Goal: Navigation & Orientation: Find specific page/section

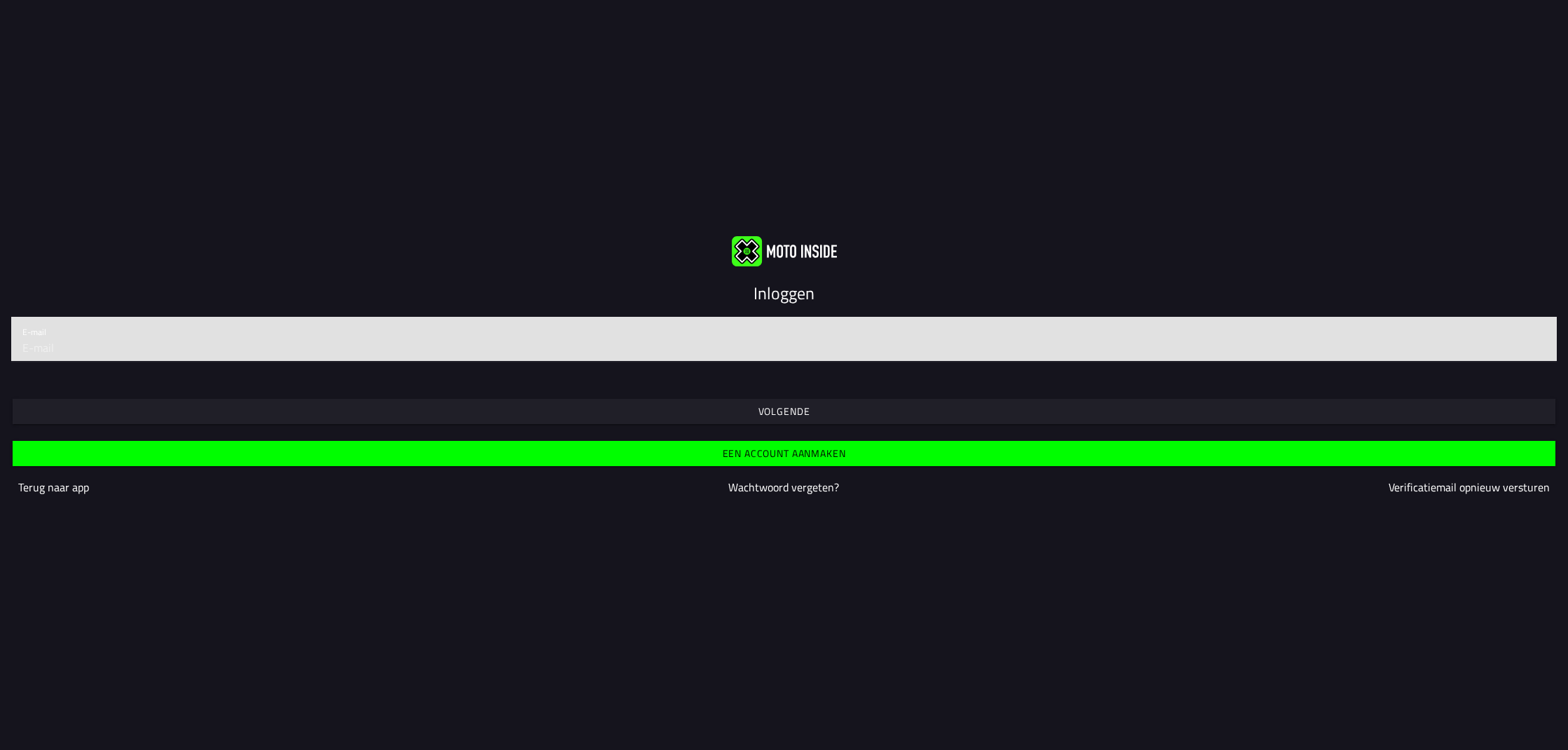
type input "[EMAIL_ADDRESS][DOMAIN_NAME]"
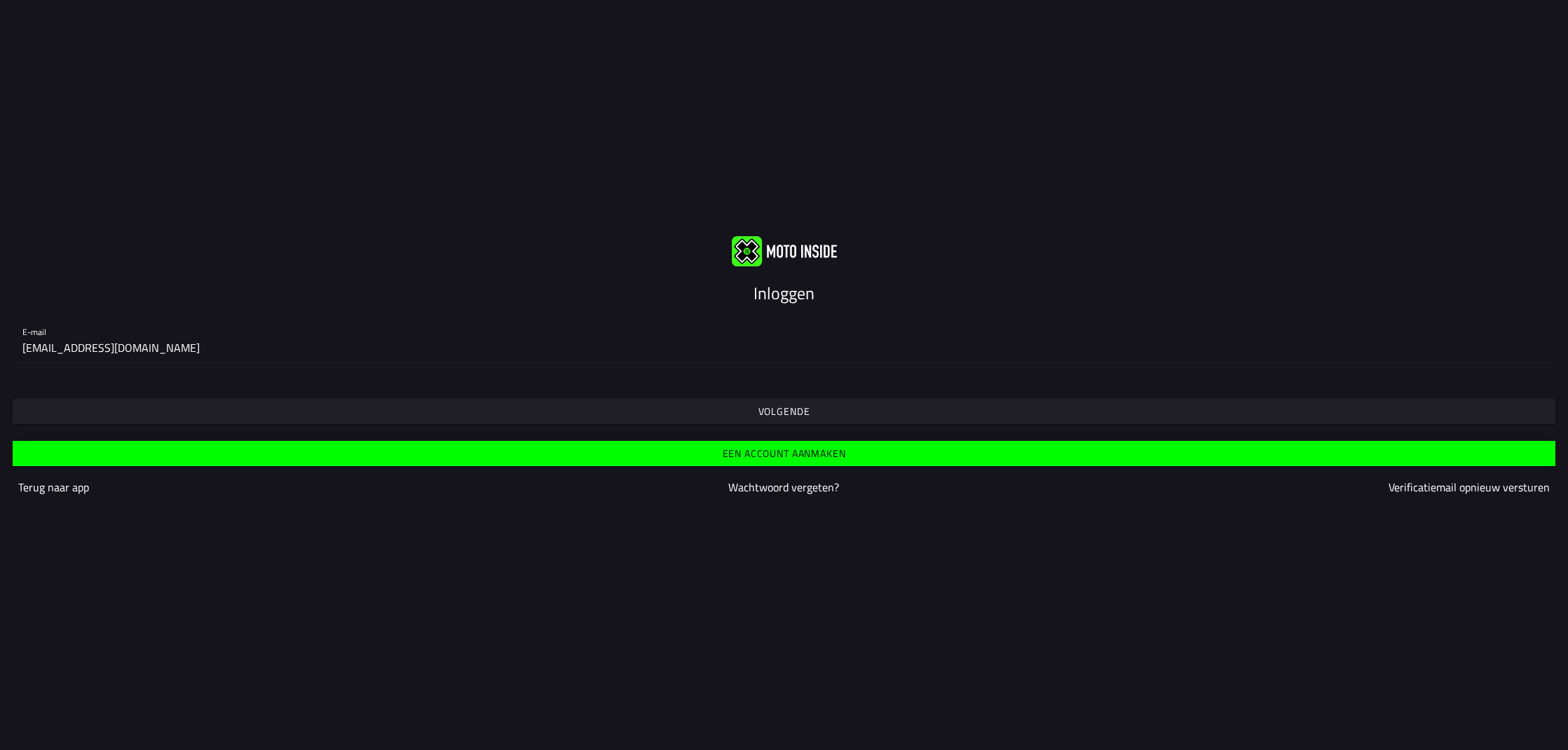
click at [740, 409] on span "Volgende" at bounding box center [784, 412] width 1521 height 25
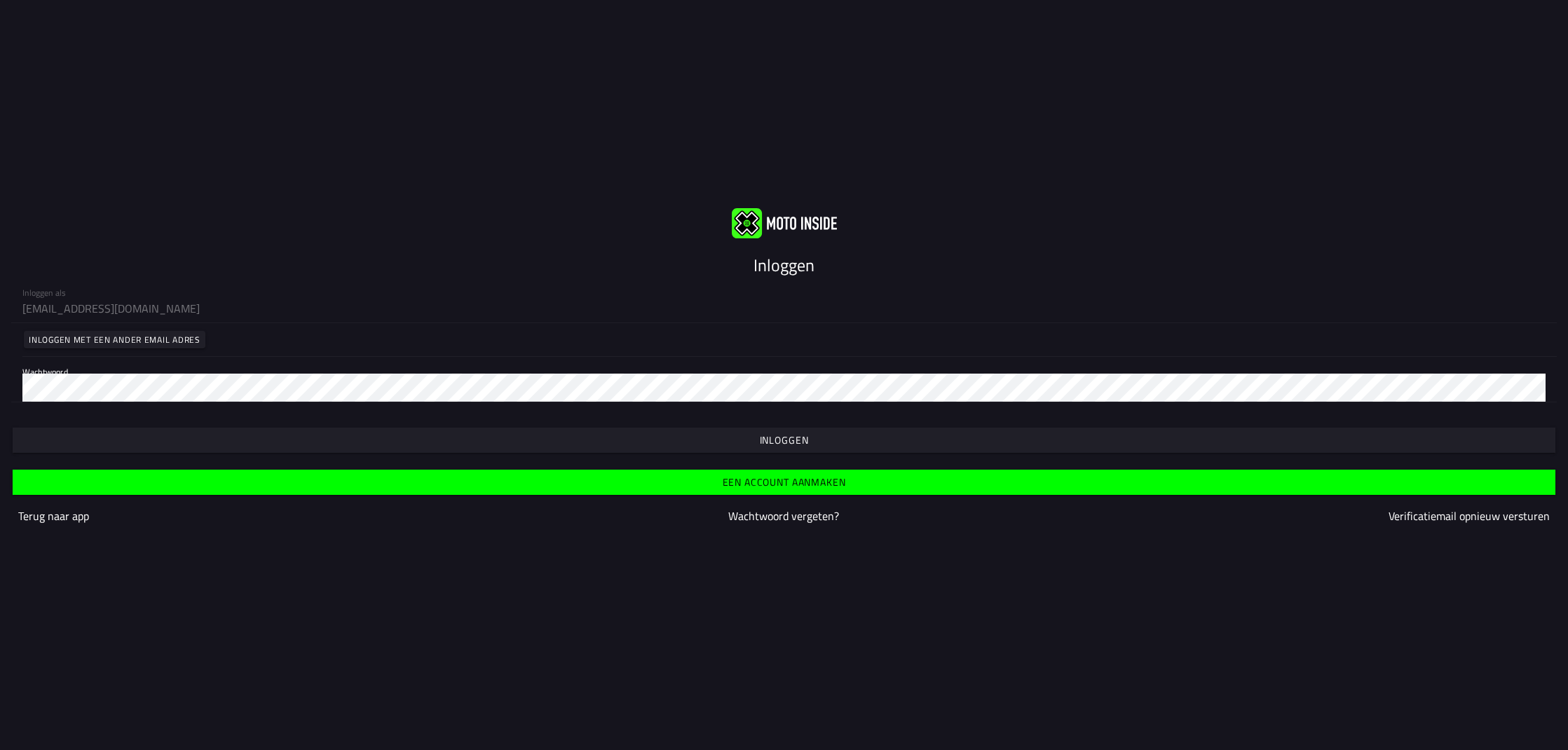
click at [0, 0] on slot "Inloggen" at bounding box center [0, 0] width 0 height 0
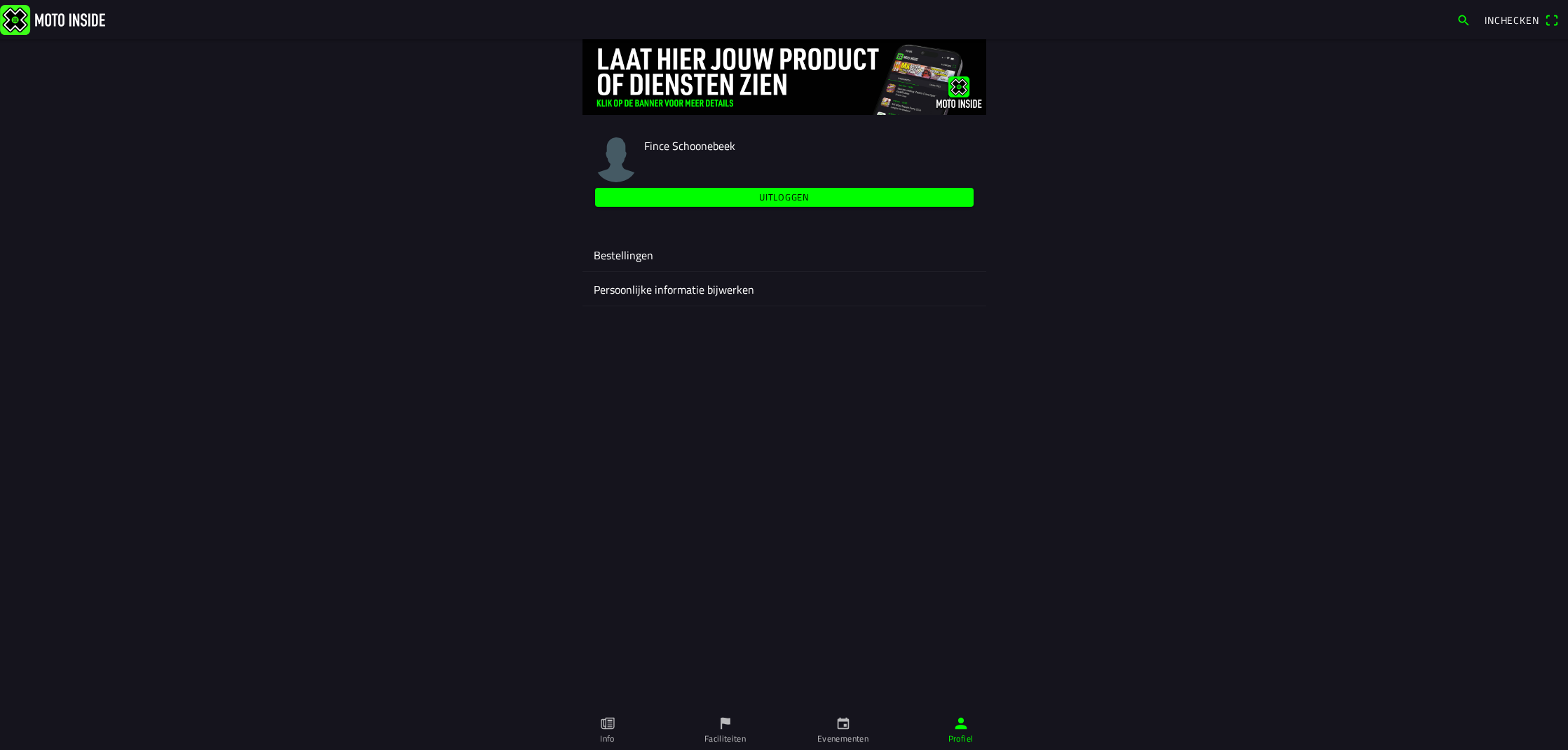
click at [851, 727] on icon "calendar" at bounding box center [842, 723] width 15 height 15
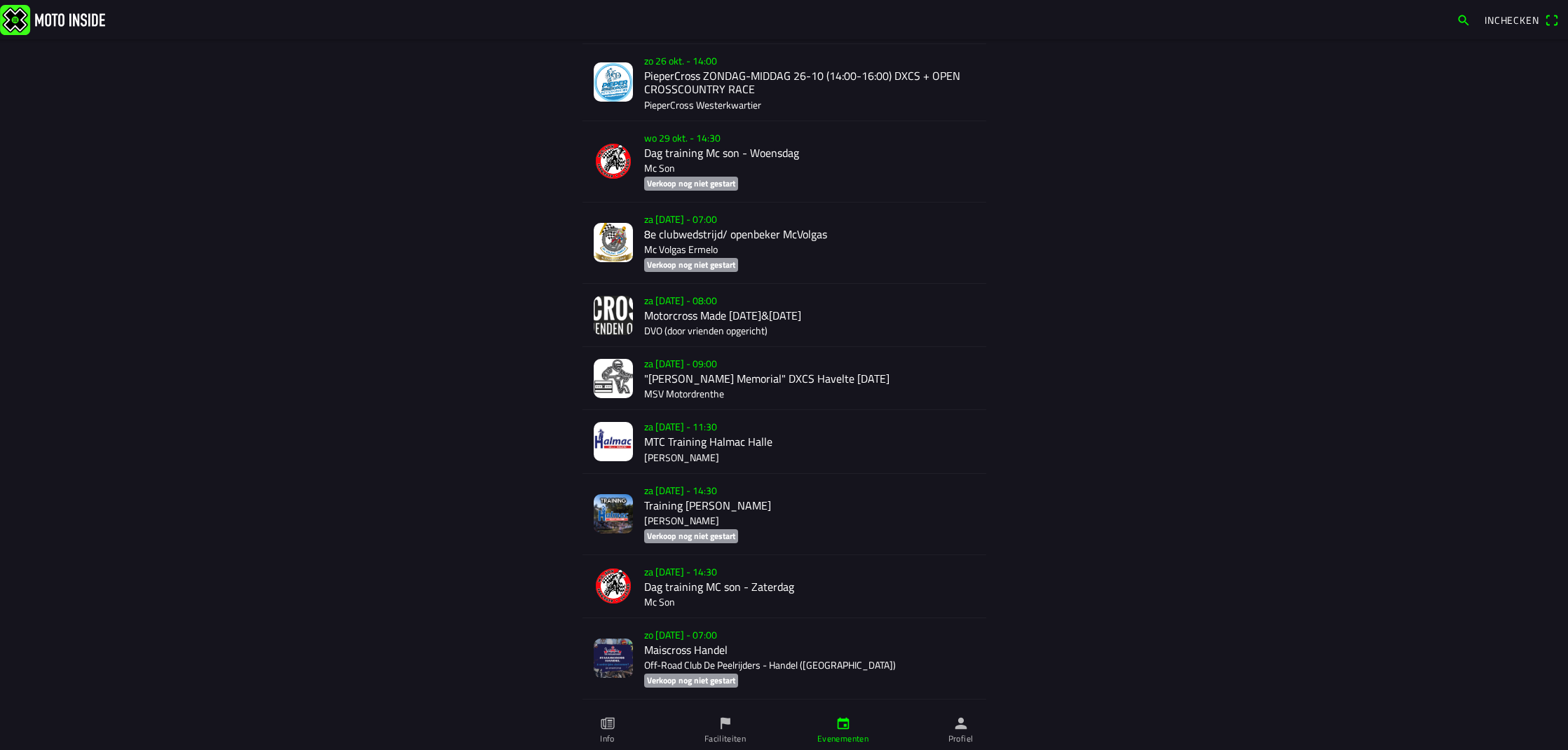
scroll to position [2052, 0]
